Goal: Find specific page/section: Find specific page/section

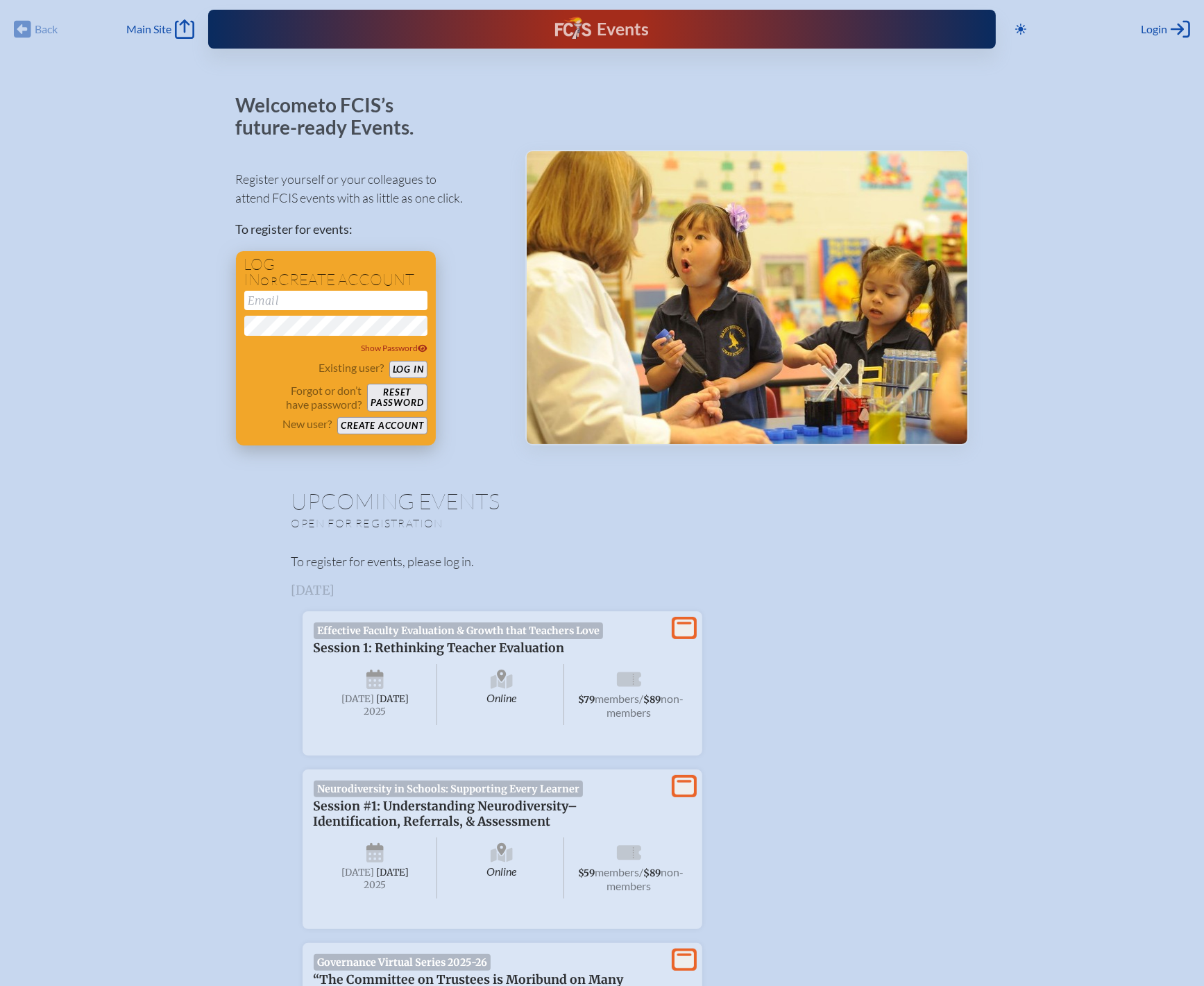
type input "[EMAIL_ADDRESS][DOMAIN_NAME]"
click at [403, 369] on button "Log in" at bounding box center [409, 369] width 38 height 17
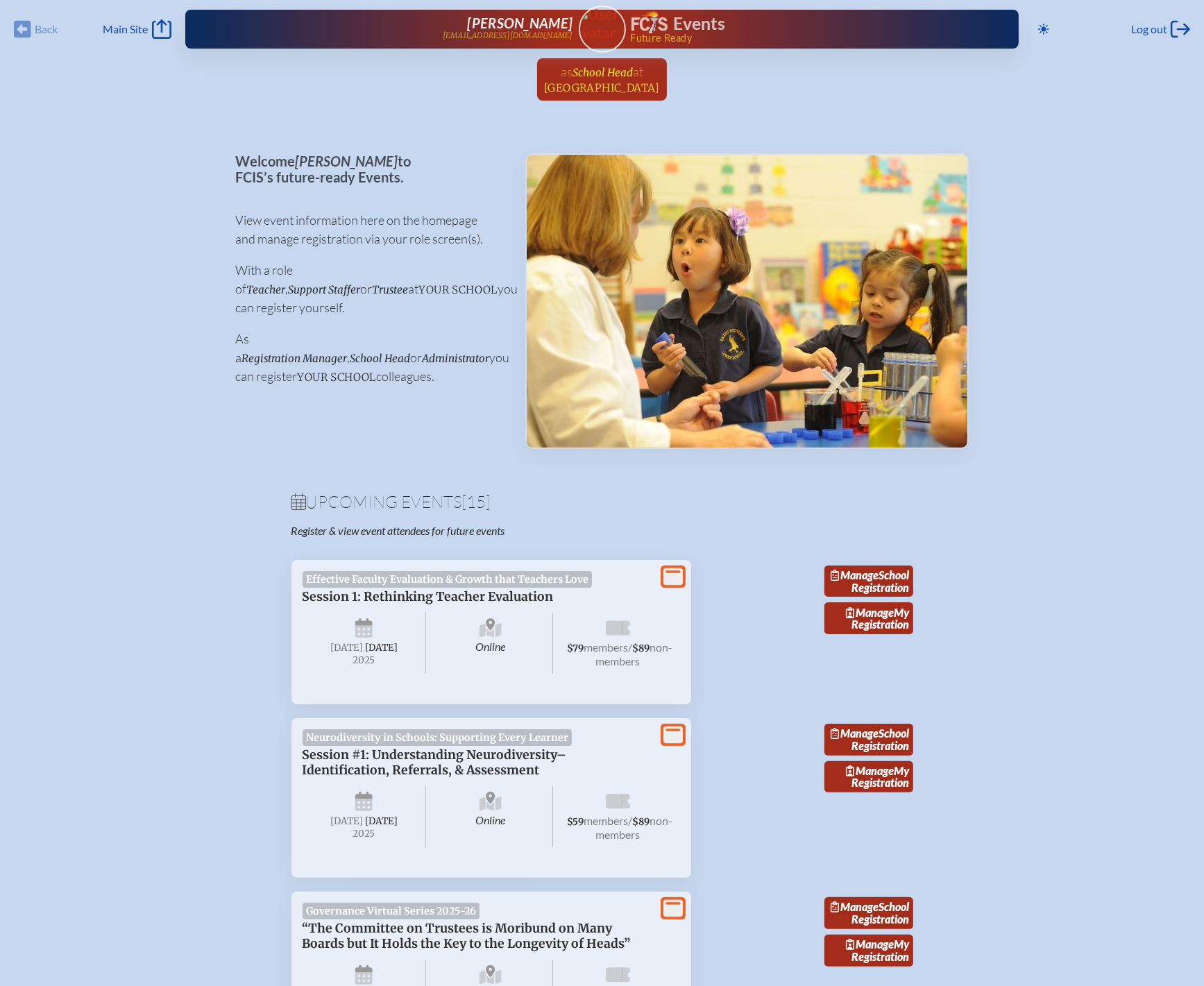
click at [601, 81] on span "[GEOGRAPHIC_DATA]" at bounding box center [602, 88] width 116 height 13
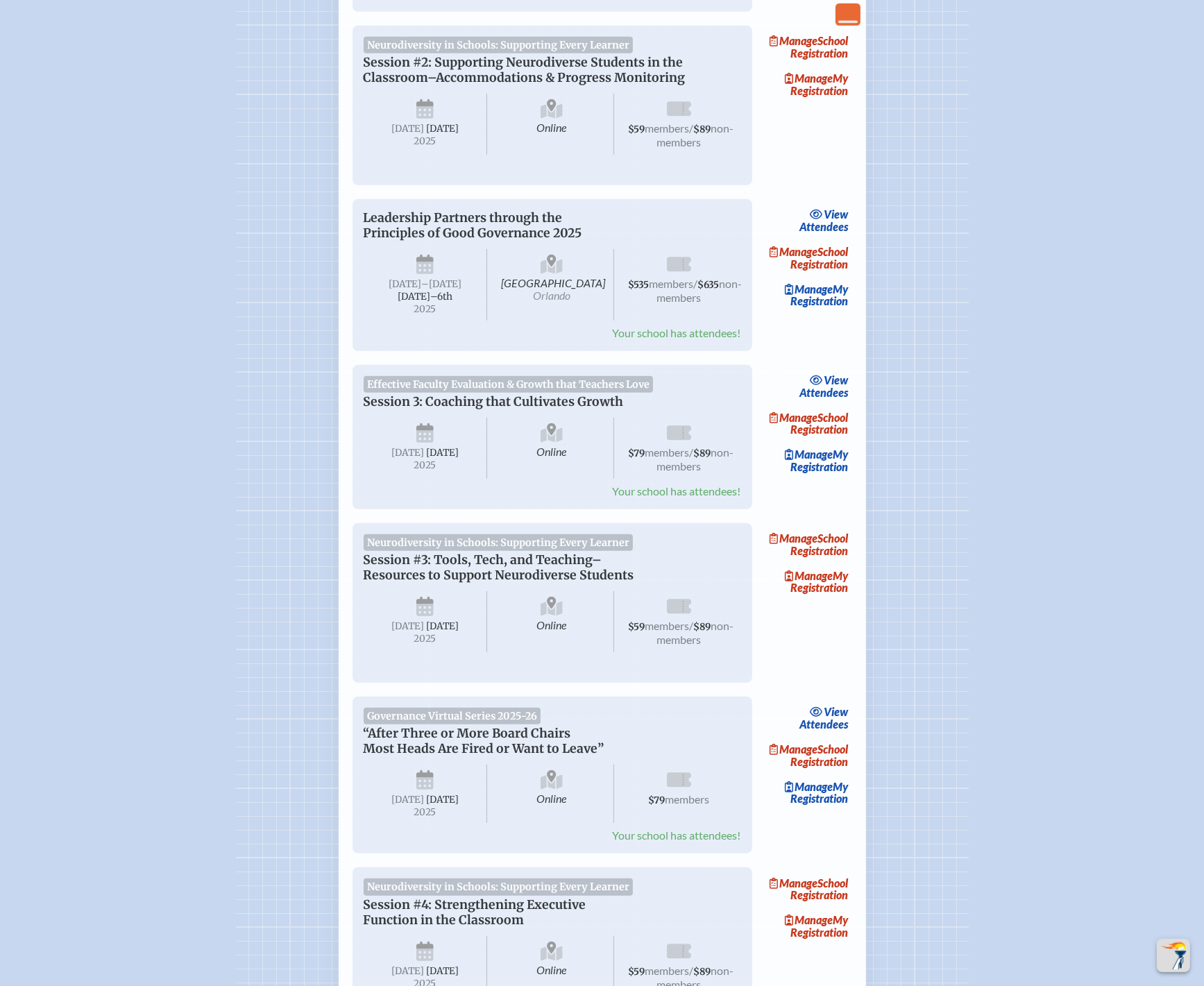
scroll to position [833, 0]
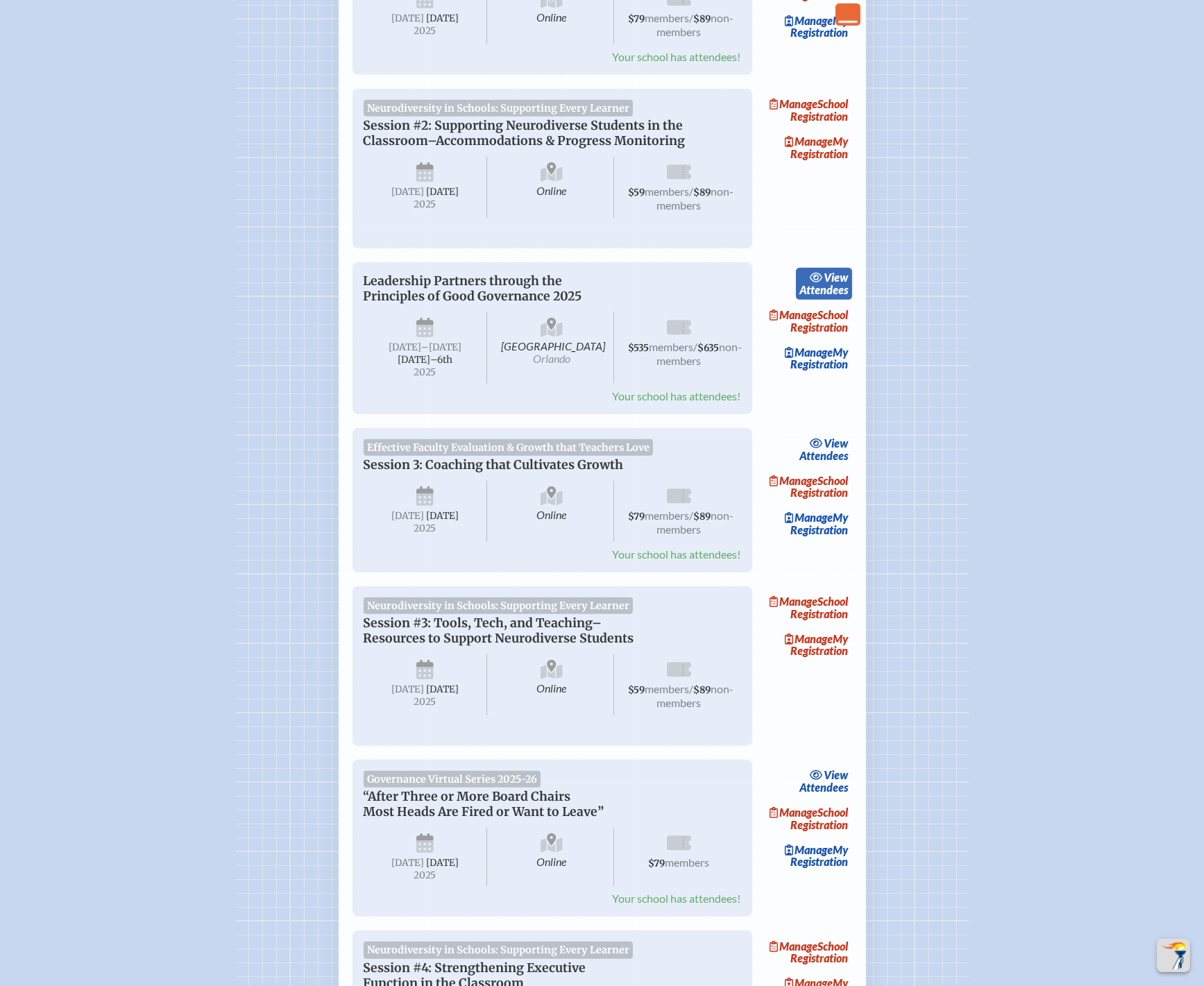
click at [836, 283] on span "view" at bounding box center [835, 278] width 24 height 13
